Goal: Information Seeking & Learning: Learn about a topic

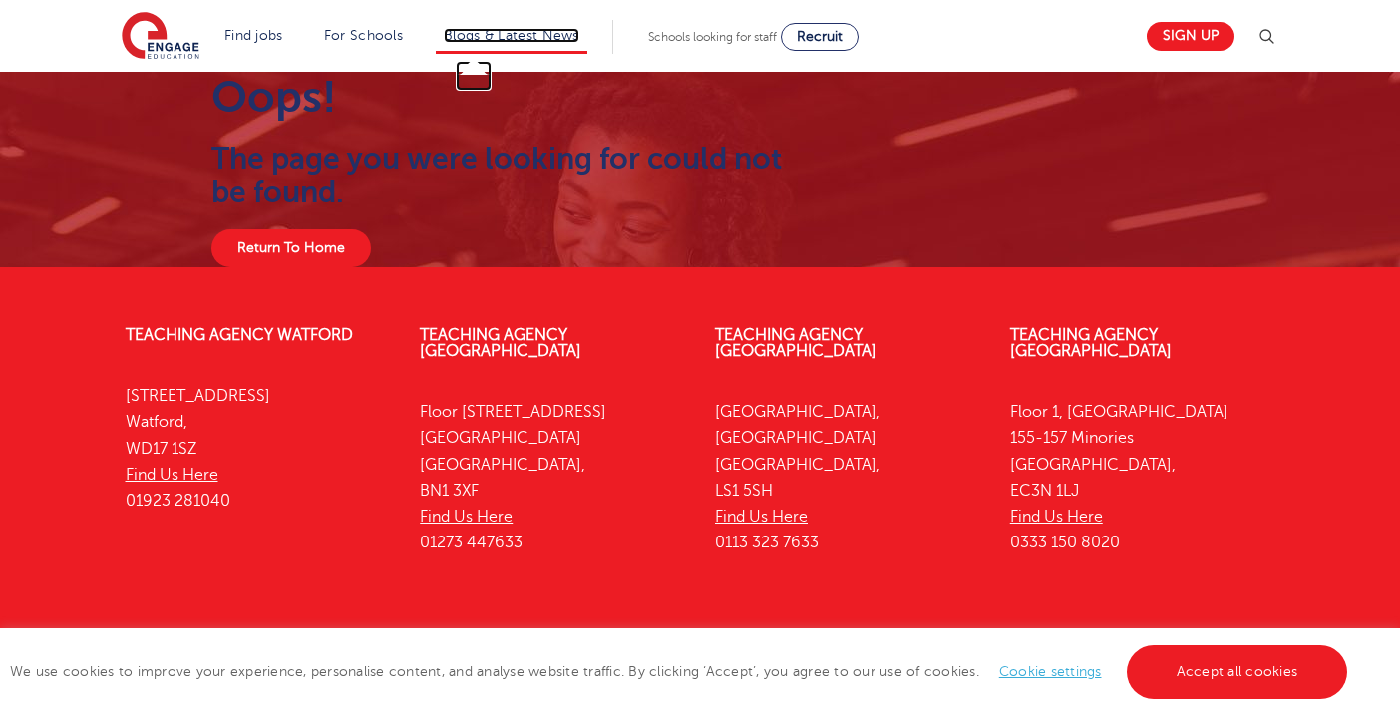
click at [495, 39] on link "Blogs & Latest News" at bounding box center [512, 35] width 136 height 15
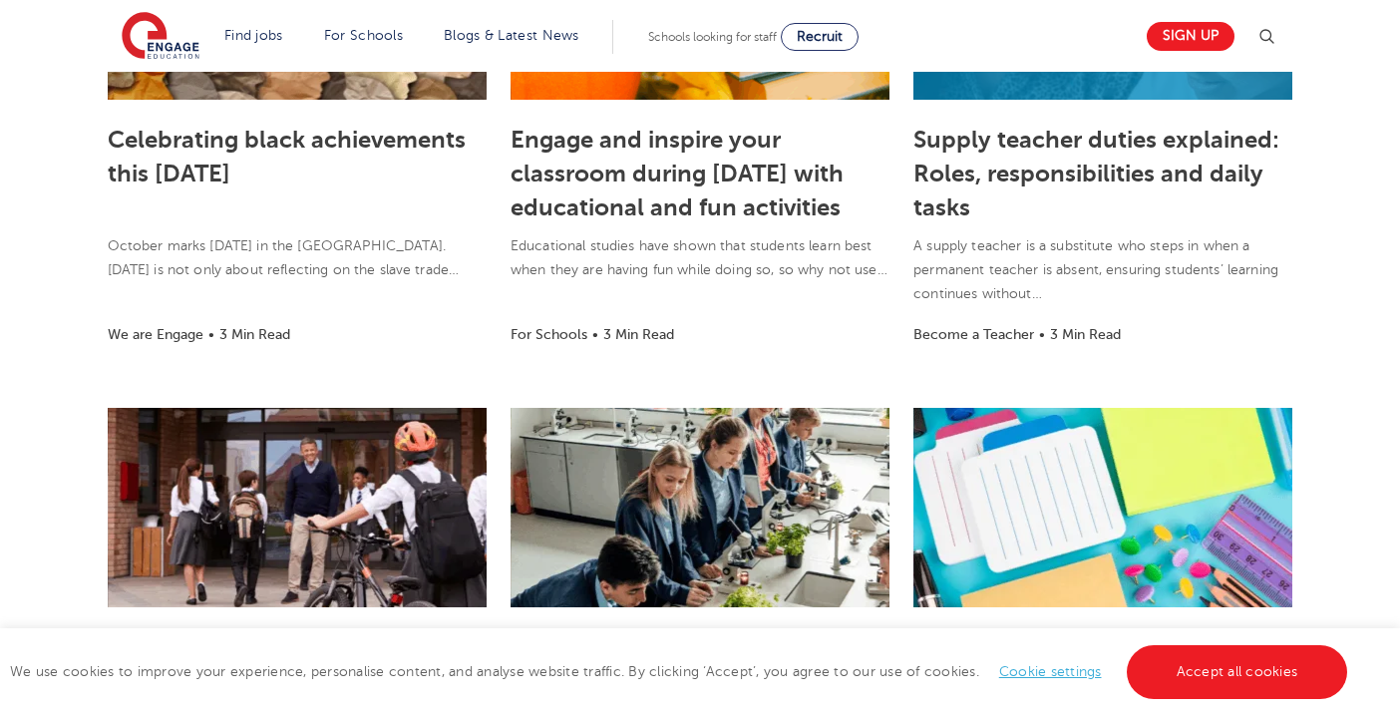
scroll to position [922, 0]
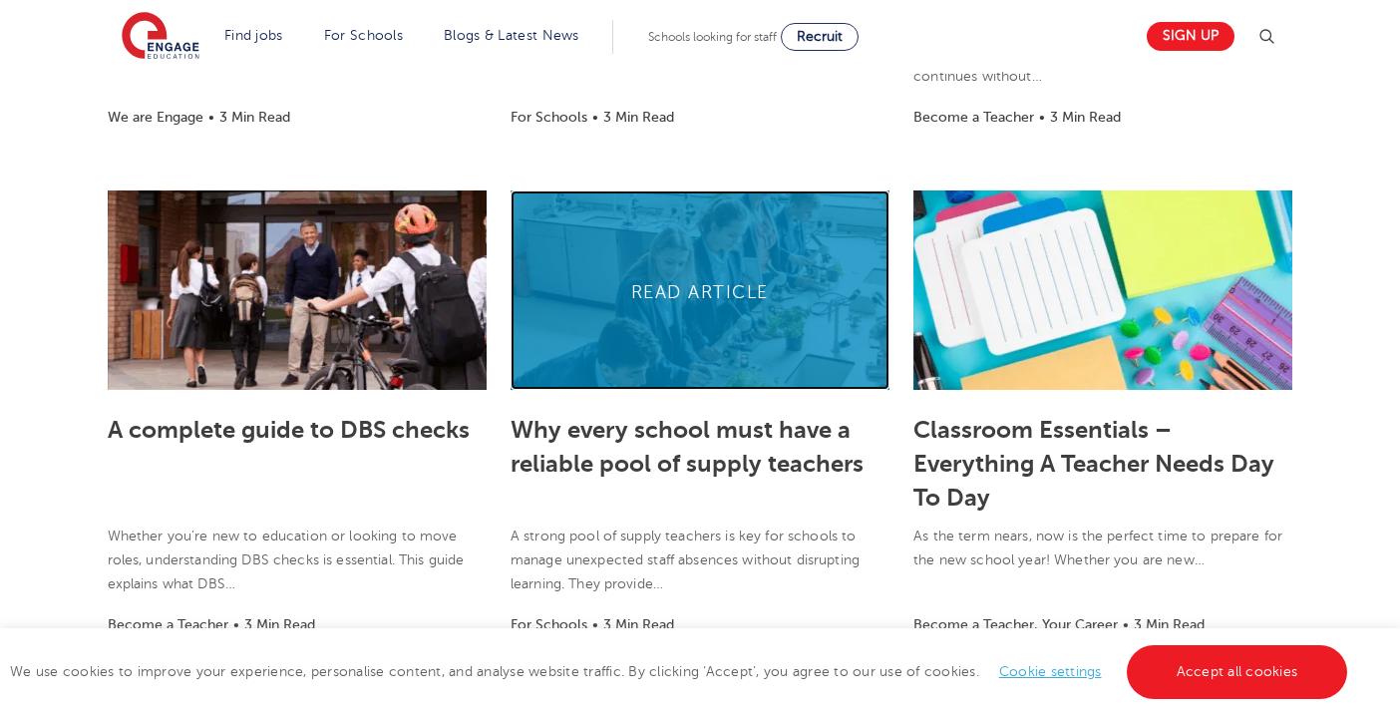
click at [740, 335] on link at bounding box center [700, 289] width 379 height 199
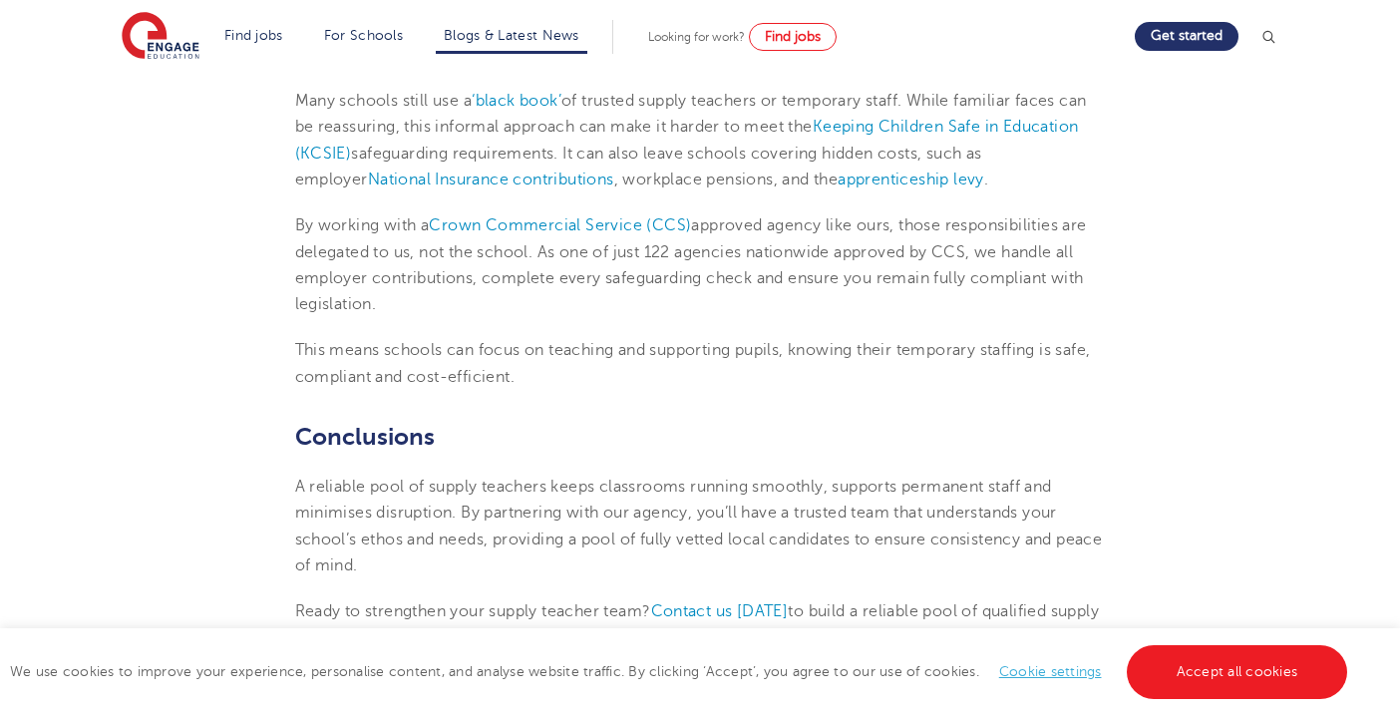
scroll to position [1645, 0]
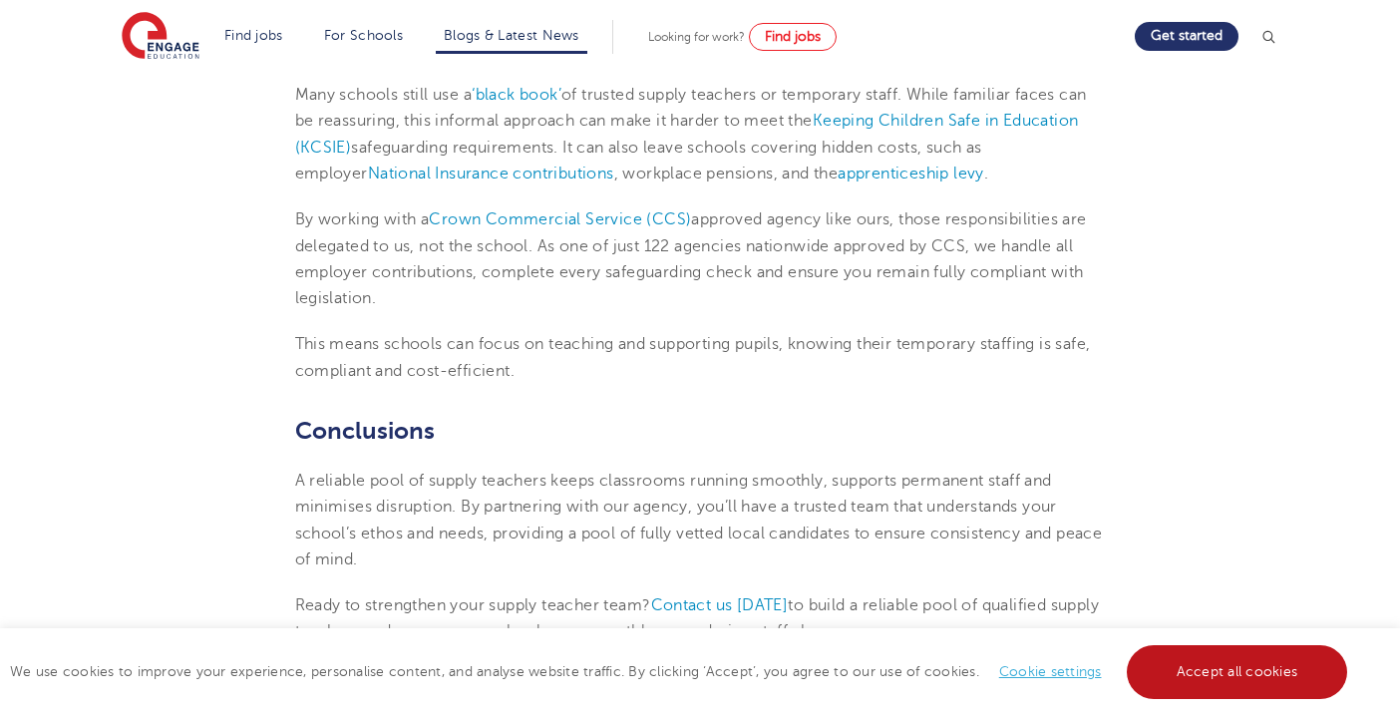
click at [1171, 666] on link "Accept all cookies" at bounding box center [1237, 672] width 221 height 54
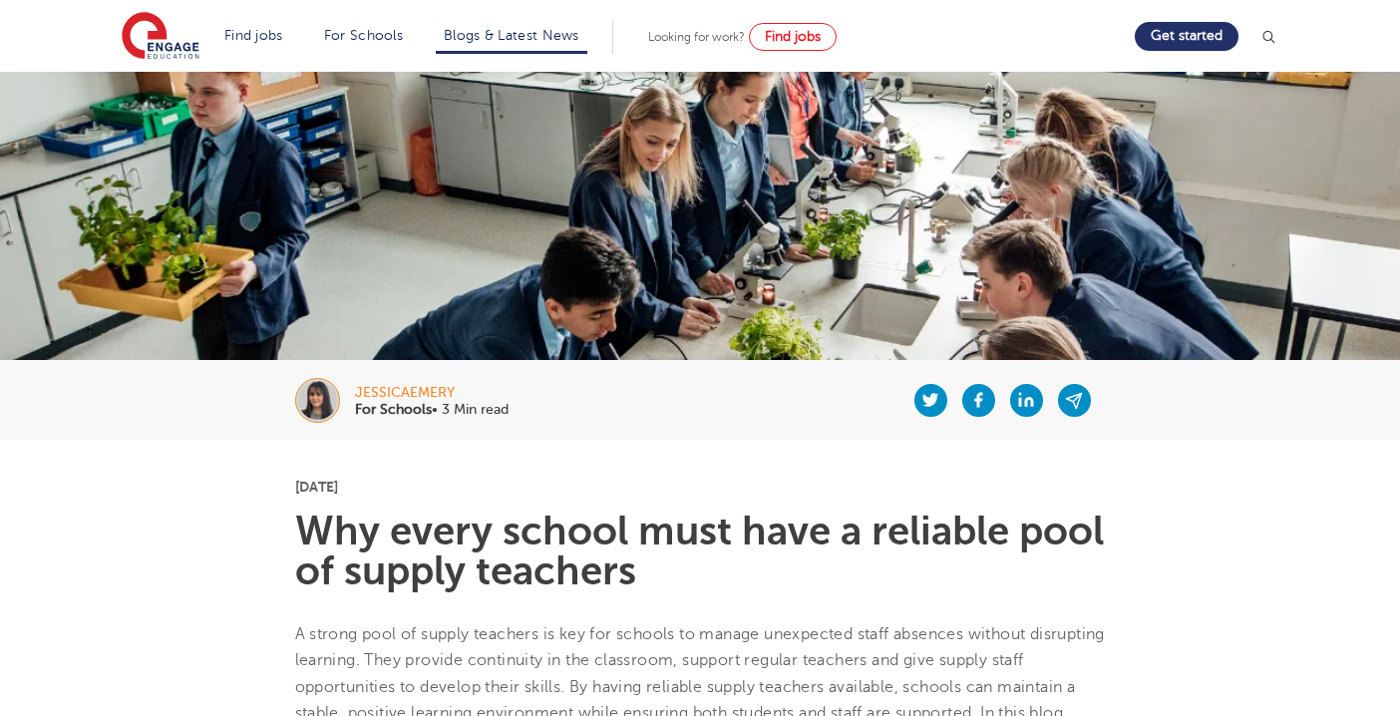
scroll to position [0, 0]
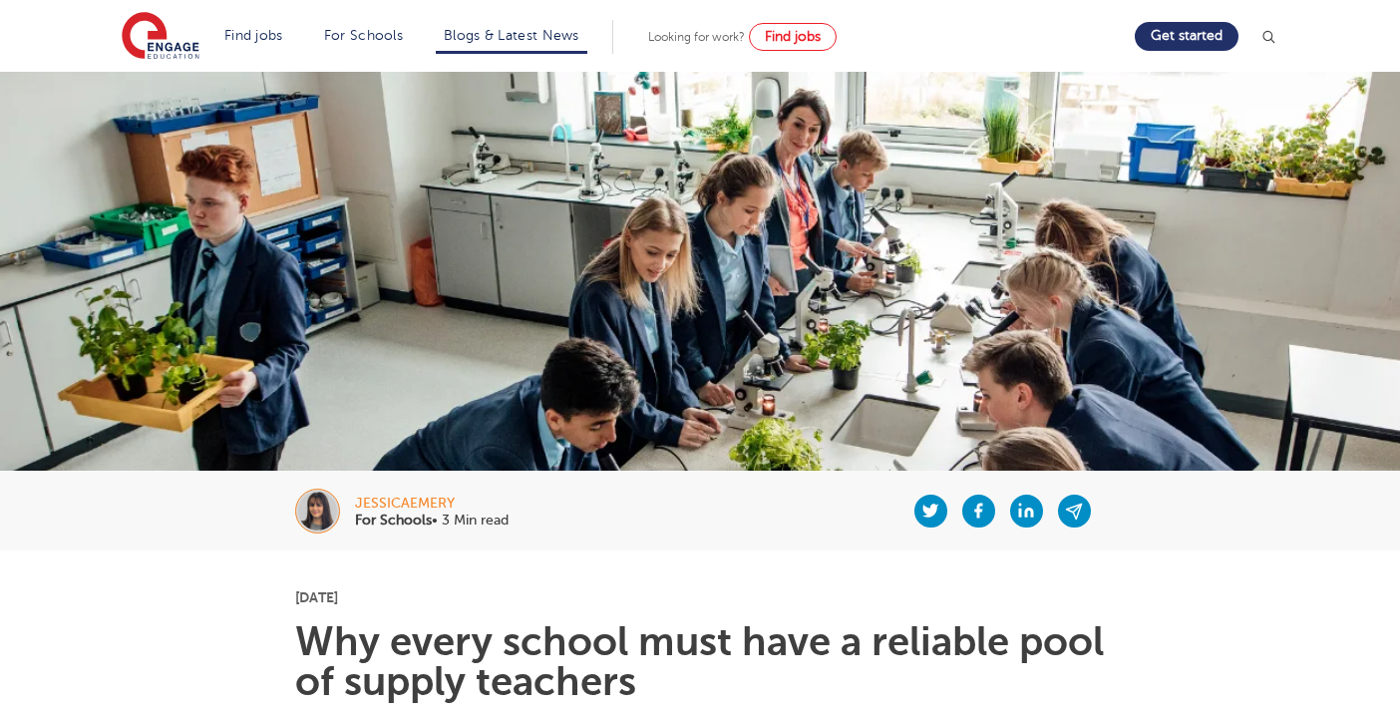
click at [516, 23] on li "Blogs & Latest News" at bounding box center [512, 37] width 152 height 34
